Goal: Information Seeking & Learning: Learn about a topic

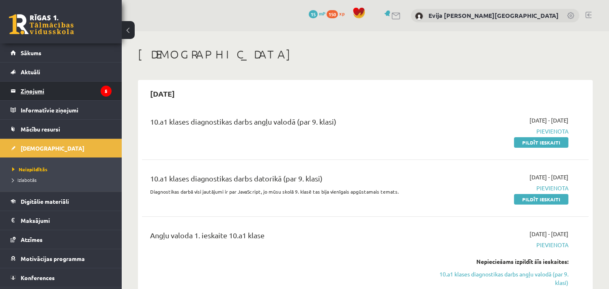
click at [50, 88] on legend "Ziņojumi 5" at bounding box center [66, 90] width 91 height 19
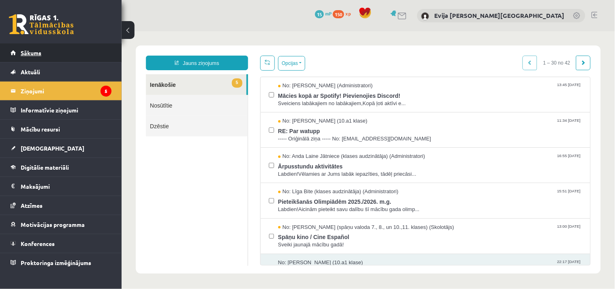
click at [29, 50] on span "Sākums" at bounding box center [31, 52] width 21 height 7
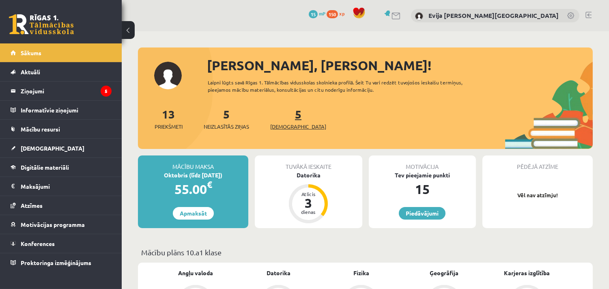
click at [285, 111] on link "5 Ieskaites" at bounding box center [298, 119] width 56 height 24
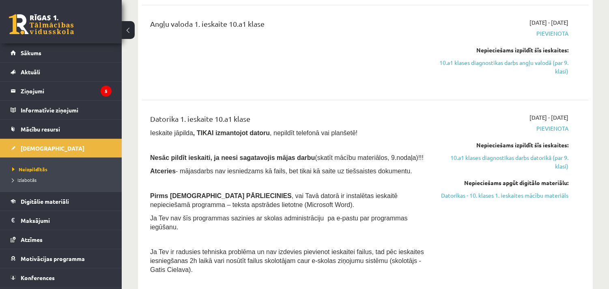
scroll to position [216, 0]
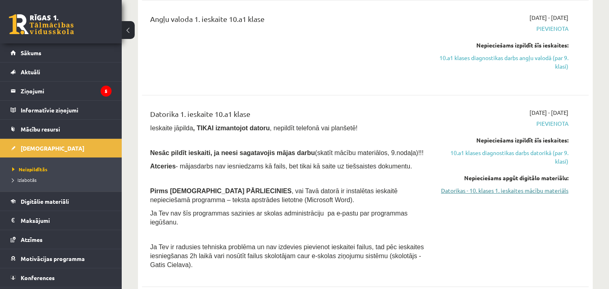
click at [506, 193] on link "Datorikas - 10. klases 1. ieskaites mācību materiāls" at bounding box center [502, 190] width 131 height 9
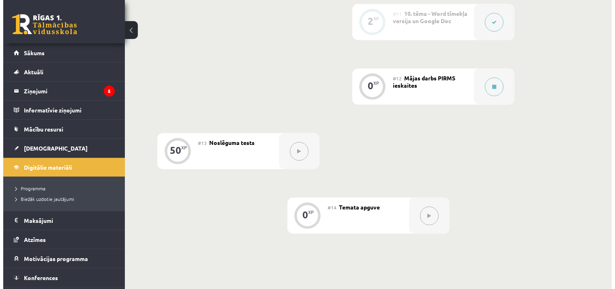
scroll to position [891, 0]
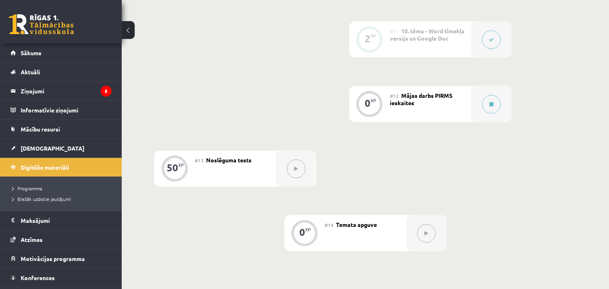
click at [459, 104] on div "#12 Mājas darbs PIRMS ieskaites" at bounding box center [430, 104] width 81 height 36
click at [493, 105] on button at bounding box center [491, 104] width 19 height 19
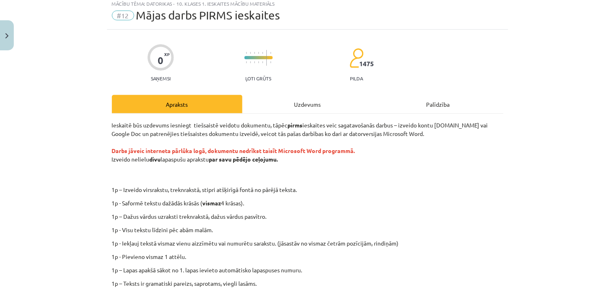
scroll to position [0, 0]
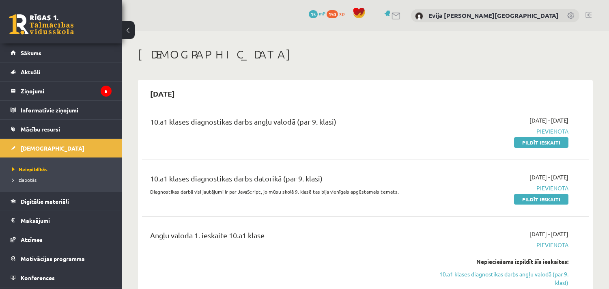
scroll to position [216, 0]
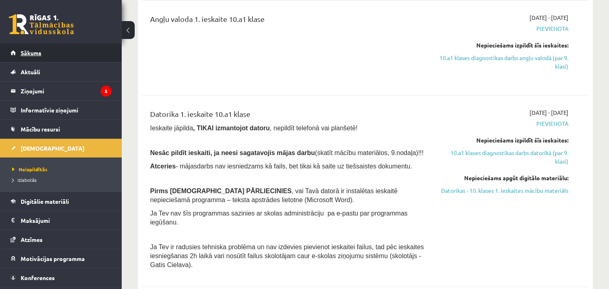
click at [32, 53] on span "Sākums" at bounding box center [31, 52] width 21 height 7
